Goal: Navigation & Orientation: Understand site structure

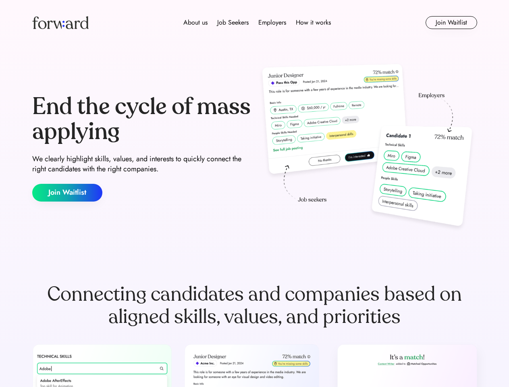
click at [254, 194] on div "End the cycle of mass applying We clearly highlight skills, values, and interes…" at bounding box center [254, 147] width 445 height 173
click at [255, 23] on div "About us Job Seekers Employers How it works" at bounding box center [257, 23] width 318 height 10
click at [60, 23] on img at bounding box center [60, 22] width 56 height 13
click at [257, 23] on div "About us Job Seekers Employers How it works" at bounding box center [257, 23] width 318 height 10
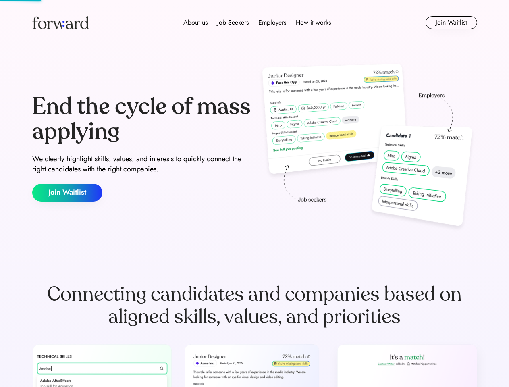
click at [196, 23] on div "About us" at bounding box center [196, 23] width 24 height 10
click at [233, 23] on div "Job Seekers" at bounding box center [232, 23] width 31 height 10
click at [272, 23] on div "Employers" at bounding box center [273, 23] width 28 height 10
click at [313, 23] on div "How it works" at bounding box center [313, 23] width 35 height 10
click at [451, 23] on button "Join Waitlist" at bounding box center [452, 22] width 52 height 13
